Goal: Complete application form

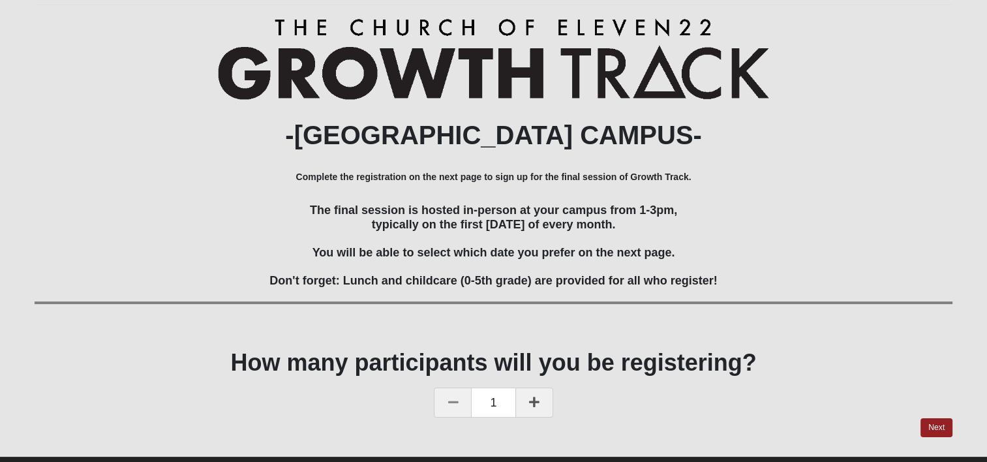
scroll to position [159, 0]
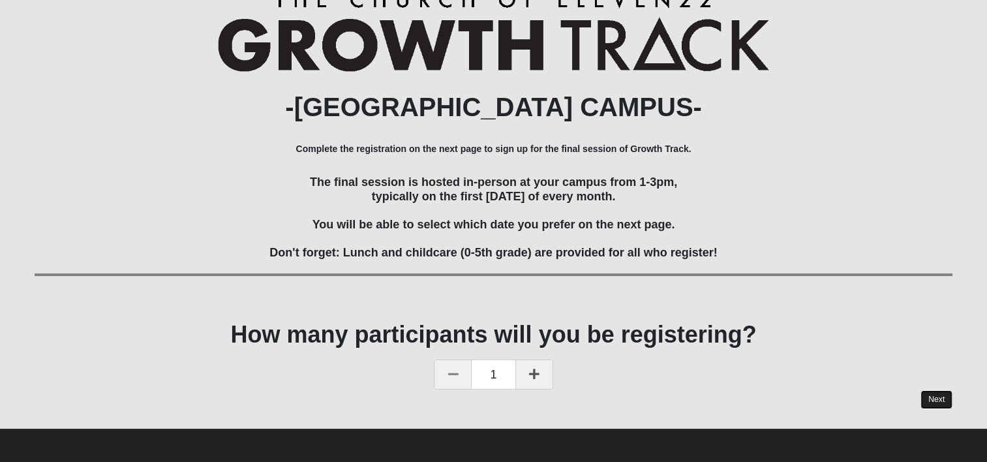
click at [931, 400] on link "Next" at bounding box center [936, 399] width 32 height 19
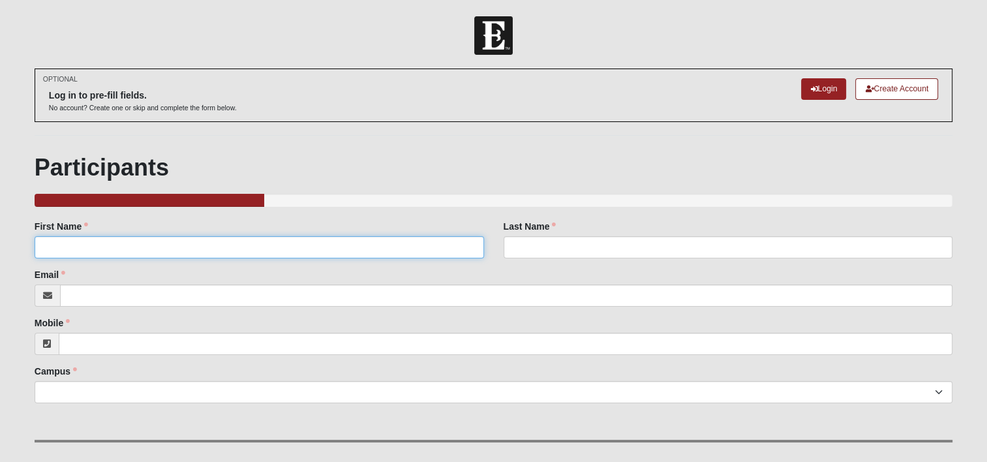
click at [98, 243] on input "First Name" at bounding box center [259, 247] width 449 height 22
type input "[PERSON_NAME]"
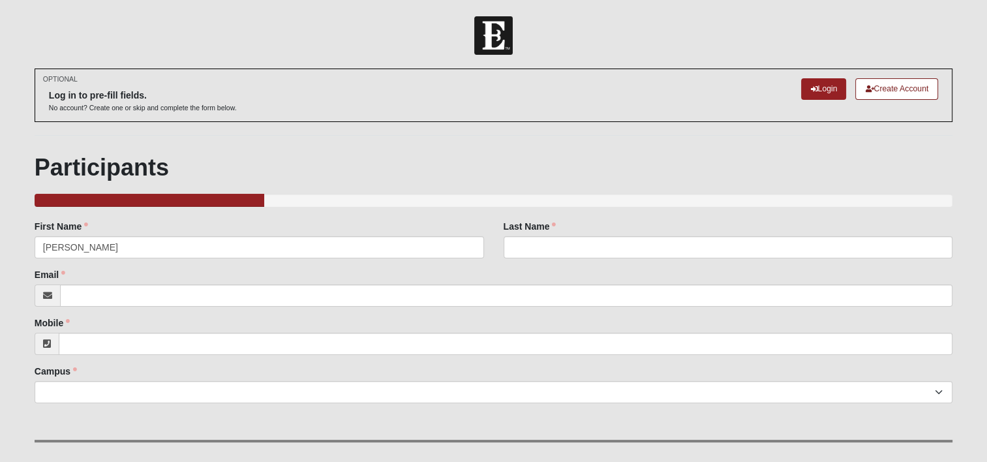
type input "[PERSON_NAME]"
type input "[EMAIL_ADDRESS][DOMAIN_NAME]"
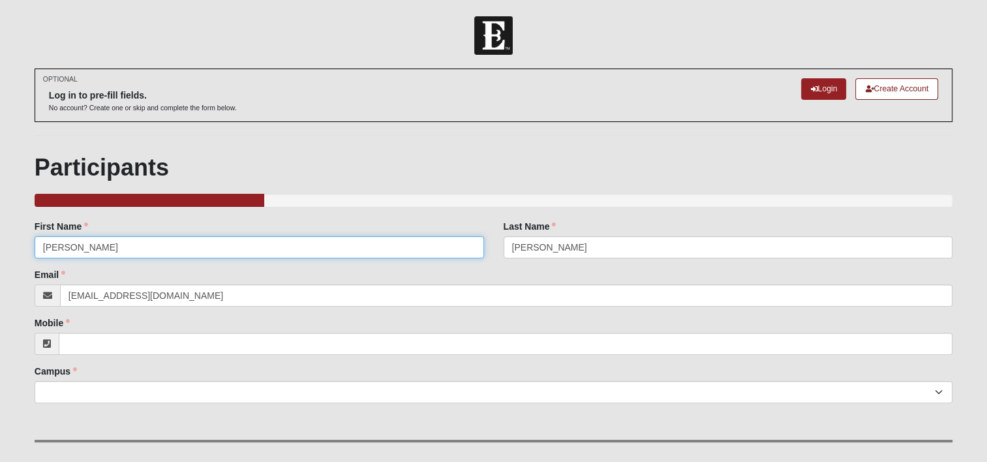
scroll to position [65, 0]
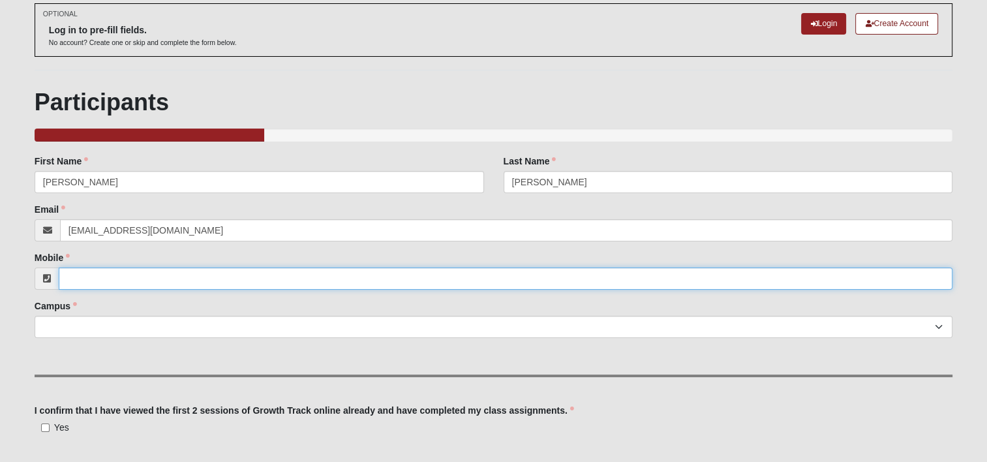
click at [91, 276] on input "Mobile" at bounding box center [505, 278] width 893 height 22
type input "[PHONE_NUMBER]"
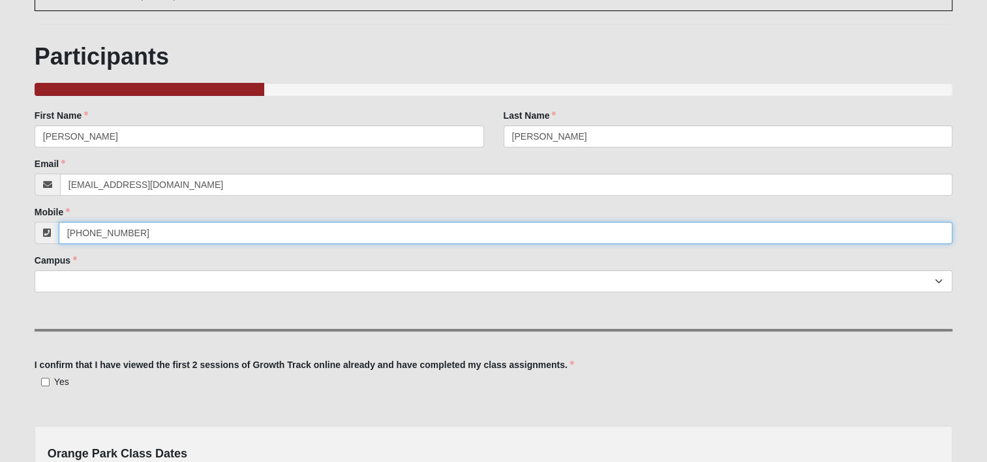
scroll to position [196, 0]
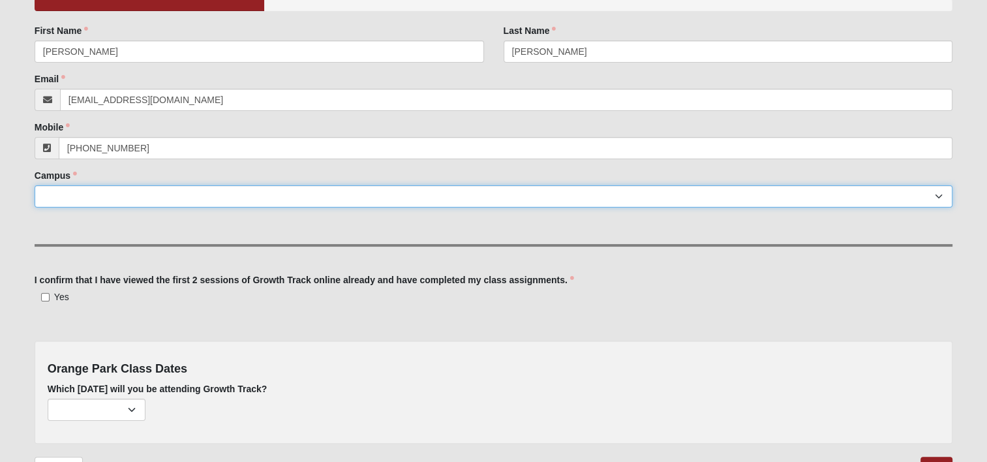
click at [45, 190] on select "Arlington Baymeadows Eleven22 Online [PERSON_NAME][GEOGRAPHIC_DATA] Jesup [GEOG…" at bounding box center [494, 196] width 918 height 22
select select "13"
click at [35, 185] on select "Arlington Baymeadows Eleven22 Online [PERSON_NAME][GEOGRAPHIC_DATA] Jesup [GEOG…" at bounding box center [494, 196] width 918 height 22
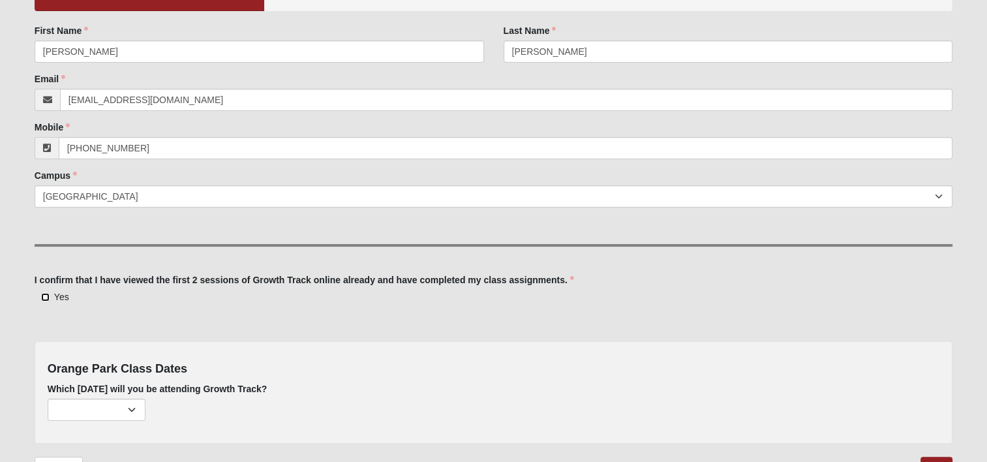
click at [43, 295] on input "Yes" at bounding box center [45, 297] width 8 height 8
checkbox input "true"
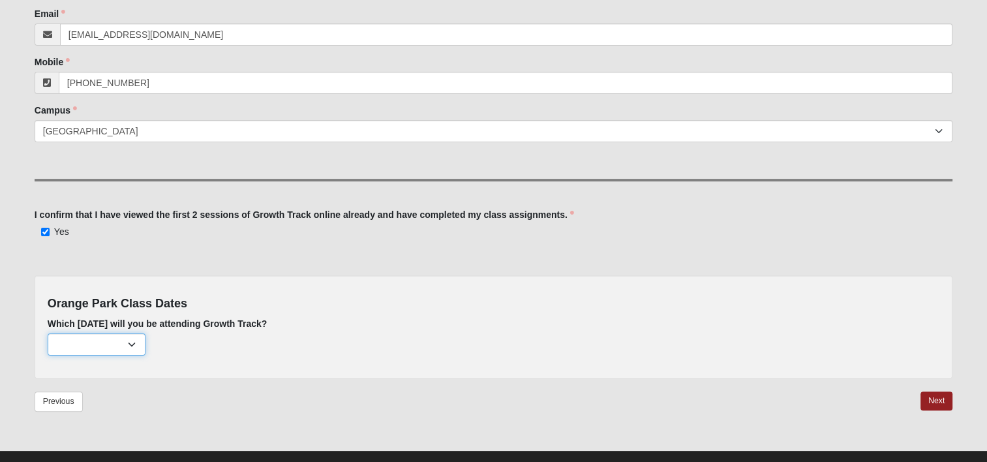
click at [129, 342] on select "[DATE] (none remaining) [DATE] (none remaining) [DATE] (none remaining) [DATE] …" at bounding box center [97, 344] width 98 height 22
select select "693"
click at [48, 333] on select "[DATE] (none remaining) [DATE] (none remaining) [DATE] (none remaining) [DATE] …" at bounding box center [97, 344] width 98 height 22
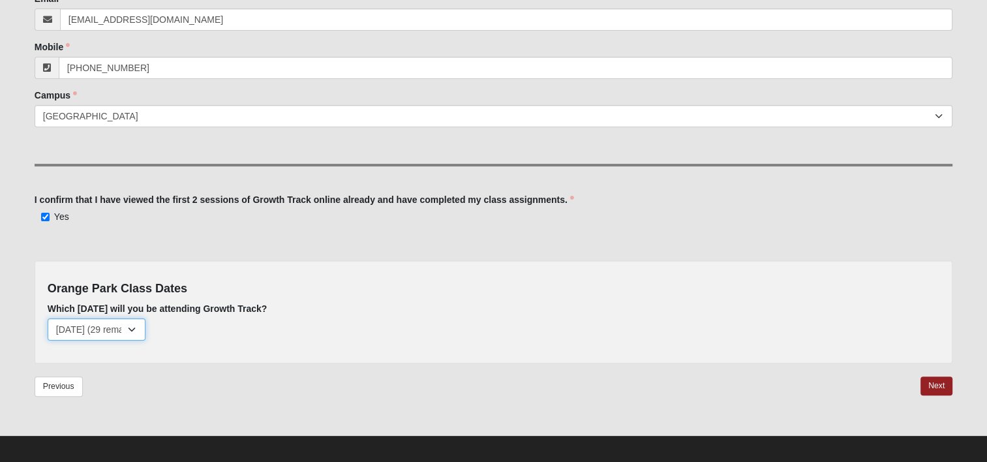
scroll to position [282, 0]
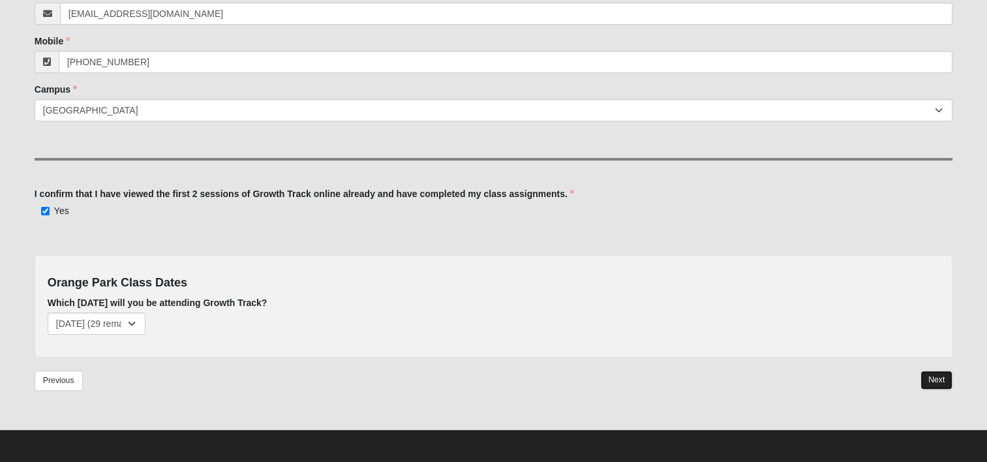
click at [927, 374] on link "Next" at bounding box center [936, 379] width 32 height 19
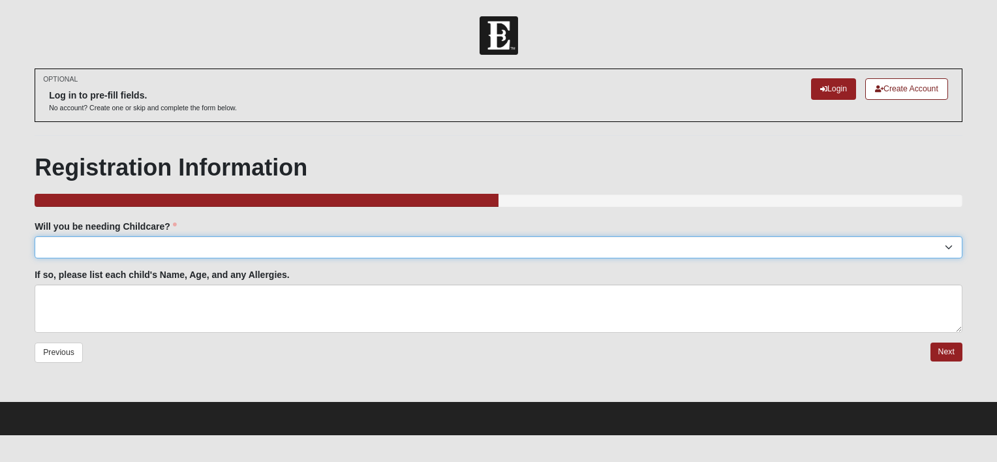
click at [112, 246] on select "Yes No" at bounding box center [498, 247] width 927 height 22
select select "No"
click at [35, 236] on select "Yes No" at bounding box center [498, 247] width 927 height 22
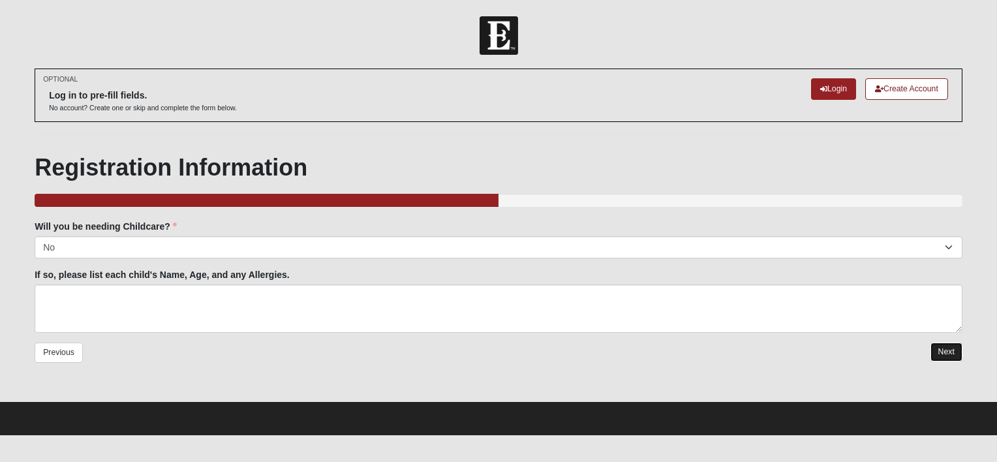
click at [939, 346] on link "Next" at bounding box center [946, 351] width 32 height 19
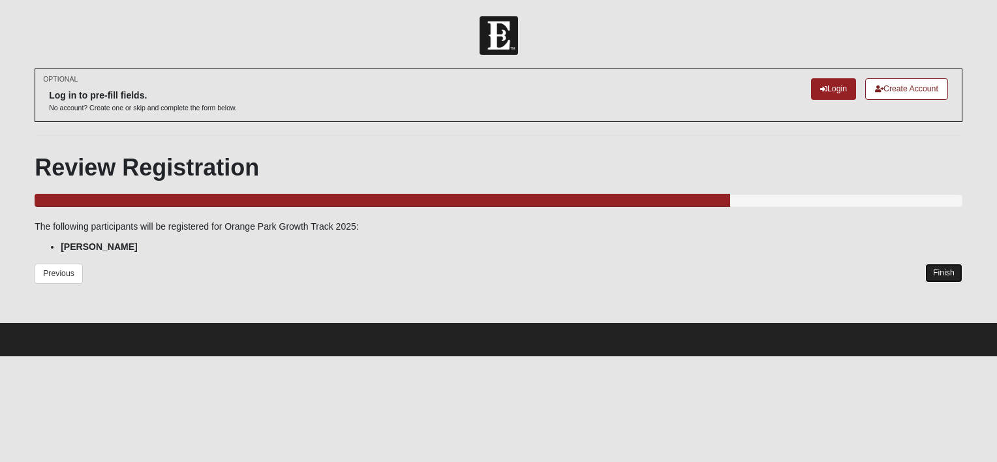
click at [945, 269] on link "Finish" at bounding box center [943, 272] width 37 height 19
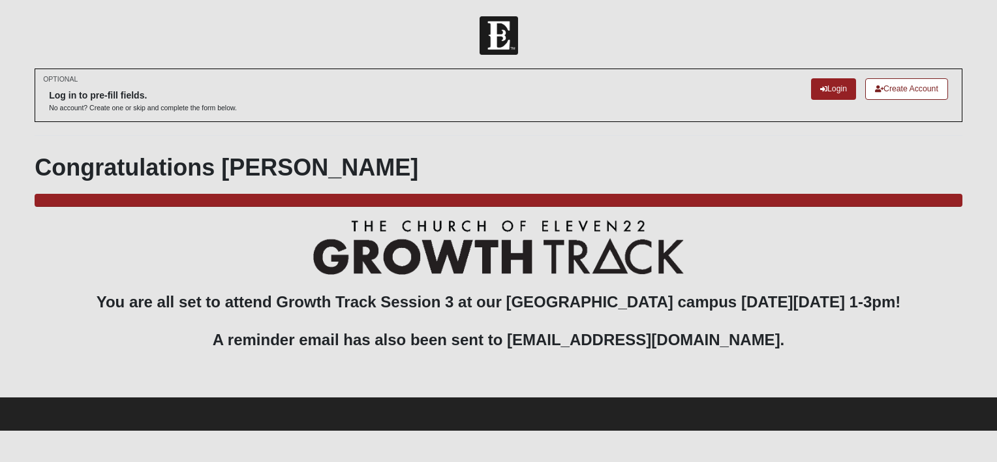
click at [996, 90] on html "Log In [GEOGRAPHIC_DATA] Growth Track 2025 Events [GEOGRAPHIC_DATA] Growth Trac…" at bounding box center [498, 215] width 997 height 430
